Goal: Information Seeking & Learning: Find specific fact

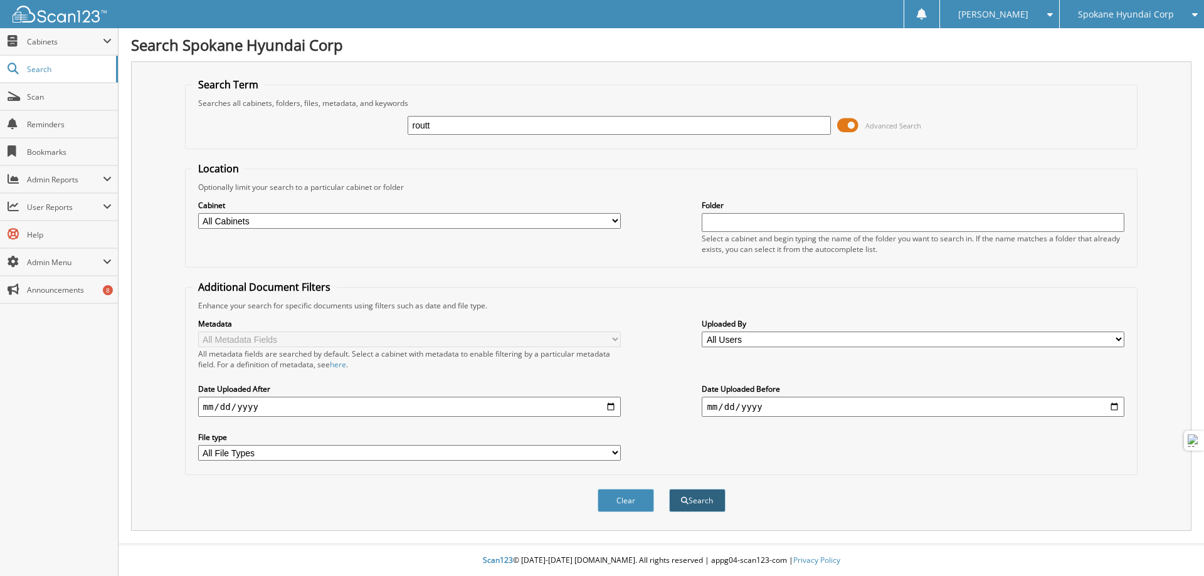
type input "routt"
click at [686, 499] on span "submit" at bounding box center [685, 501] width 8 height 8
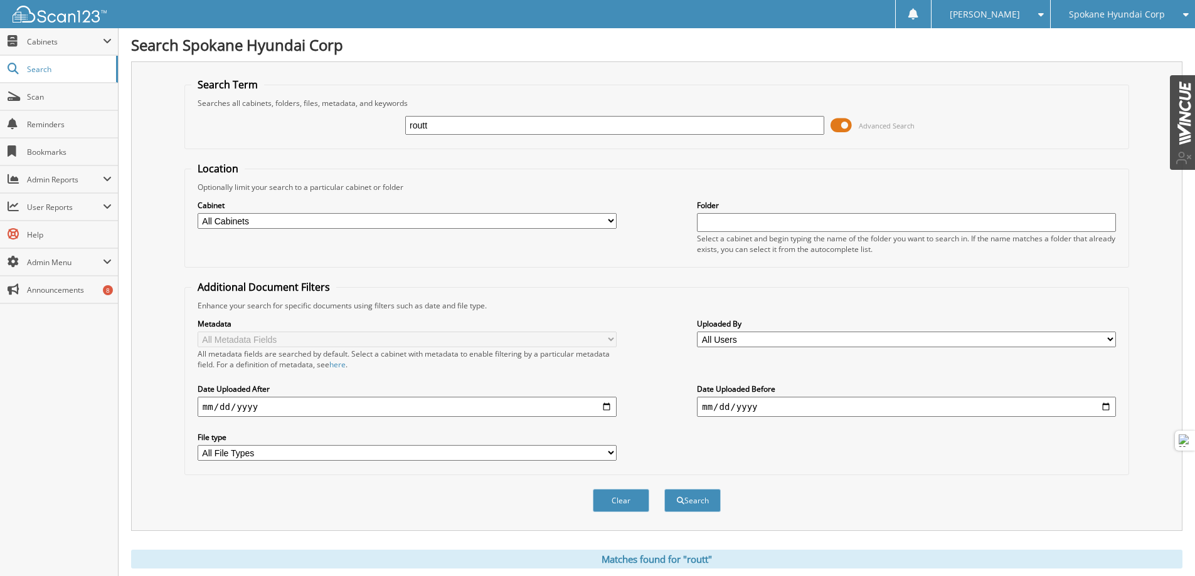
click at [468, 122] on input "routt" at bounding box center [614, 125] width 419 height 19
